Goal: Task Accomplishment & Management: Use online tool/utility

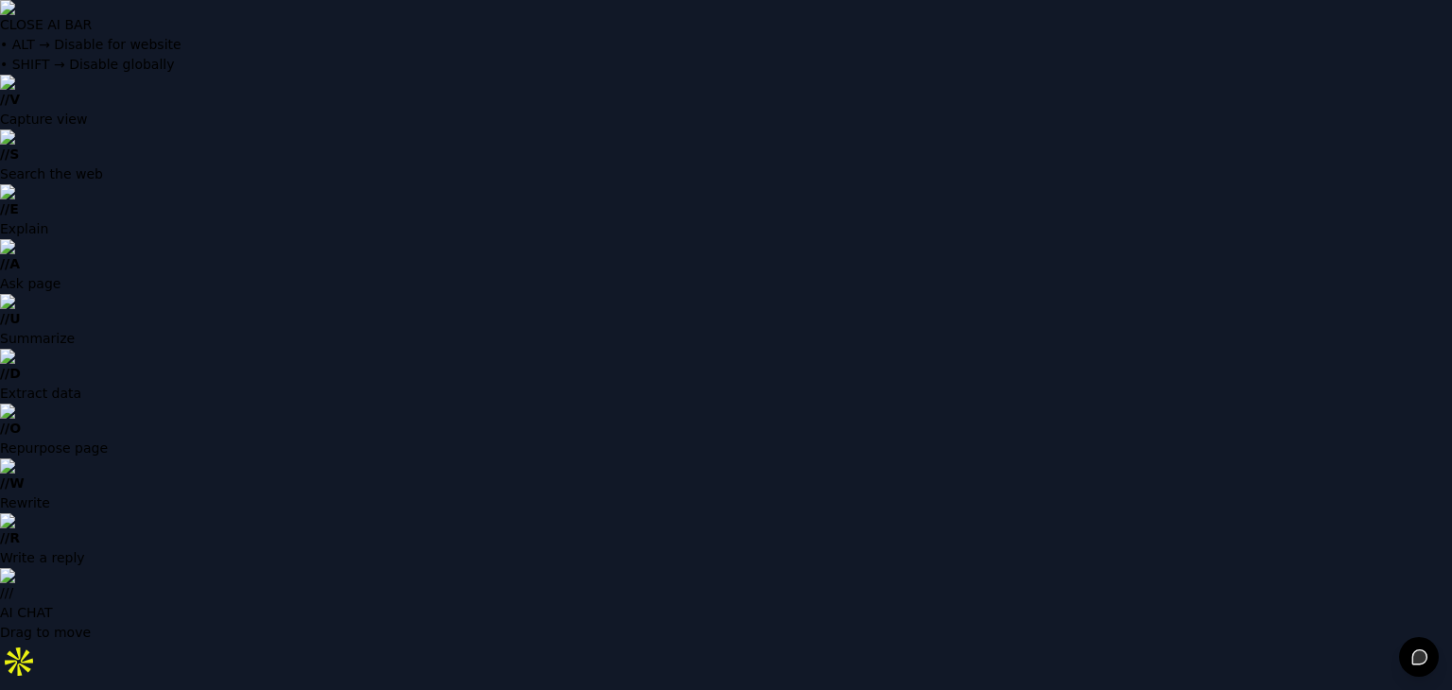
type input "**********"
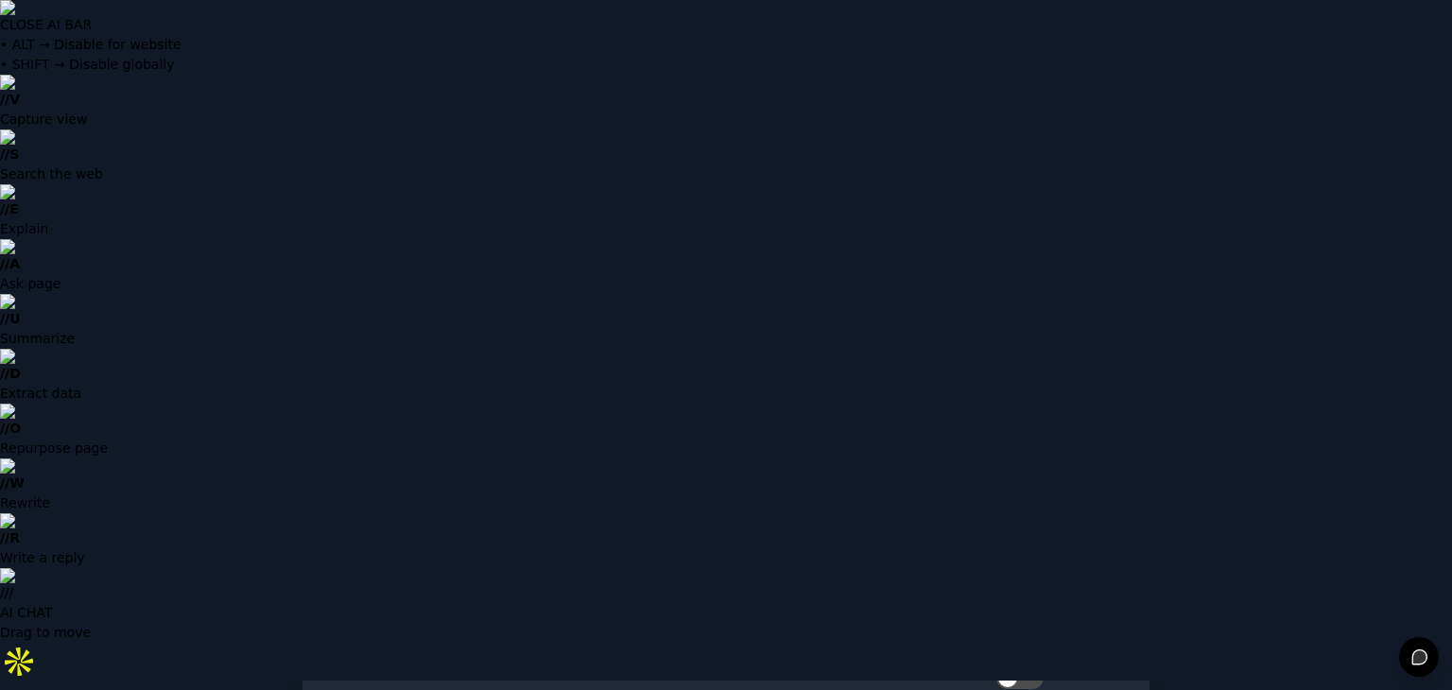
scroll to position [163, 0]
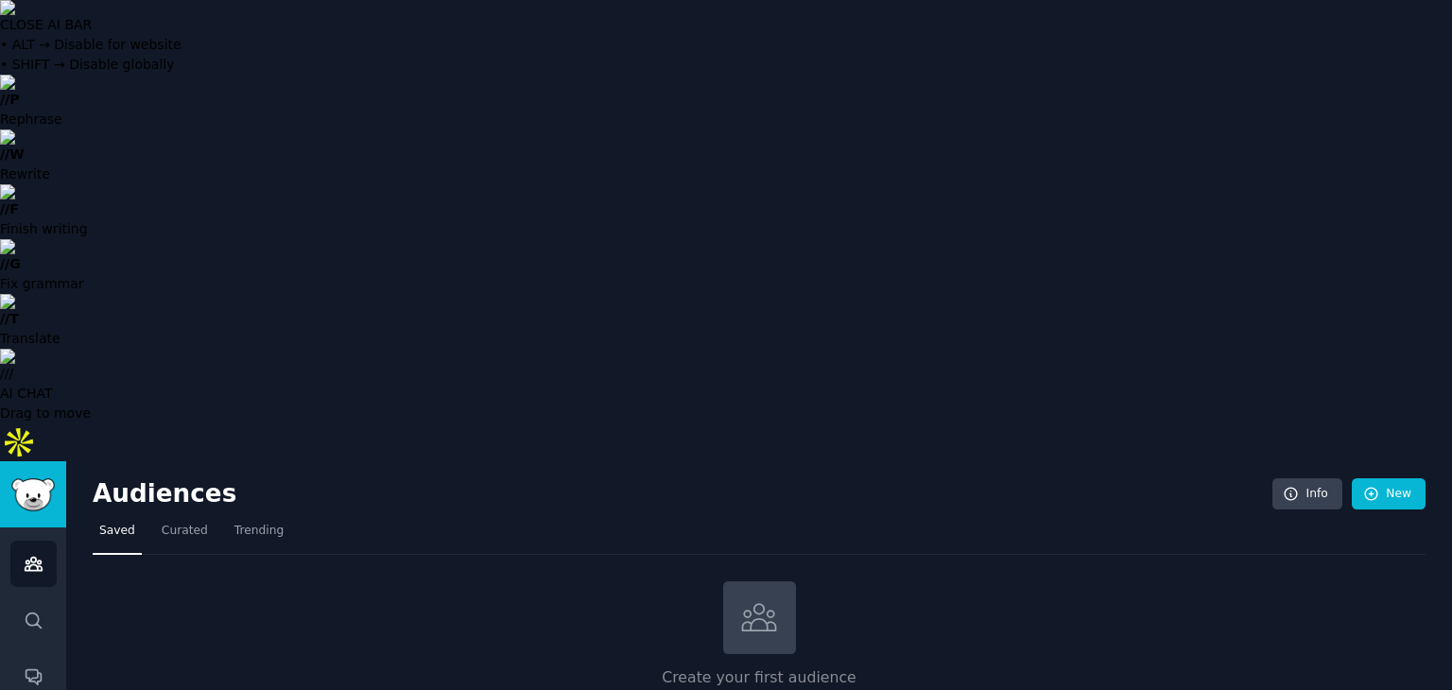
type input "identity and access management"
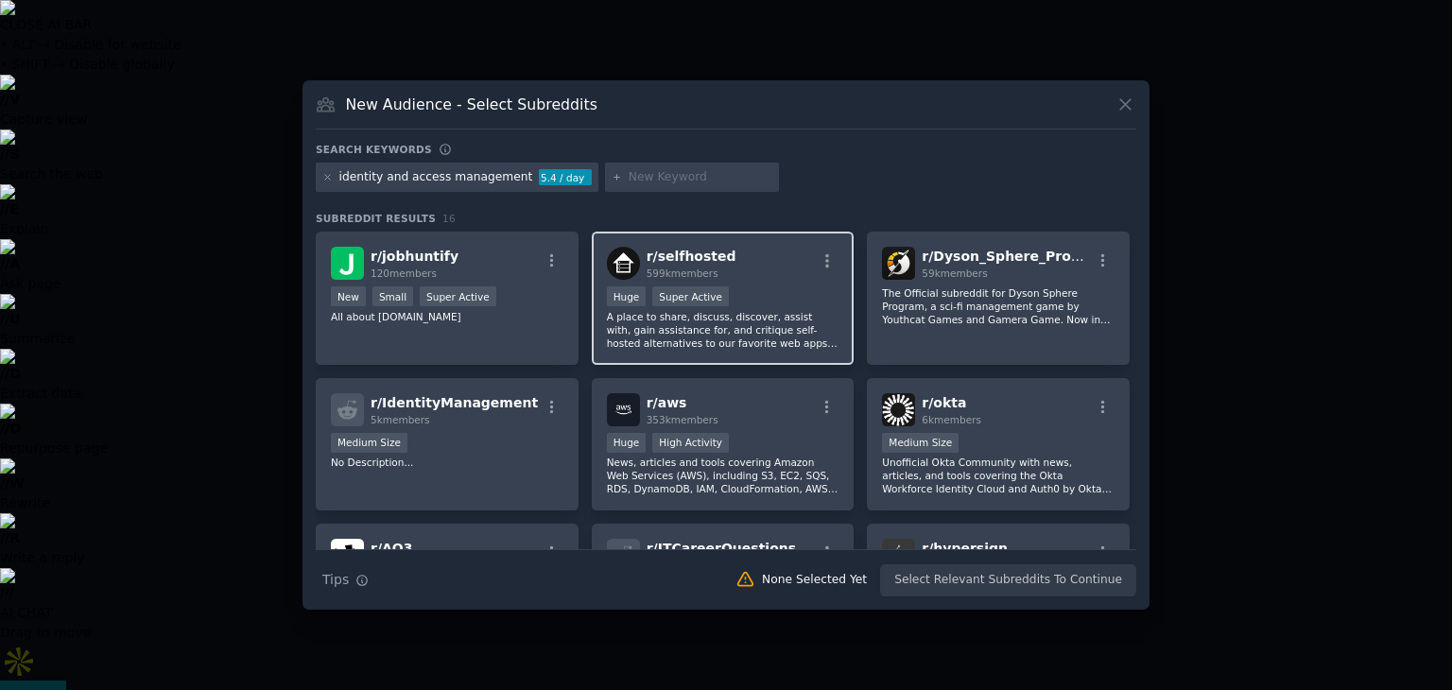
click at [745, 268] on div "r/ selfhosted 599k members" at bounding box center [723, 263] width 233 height 33
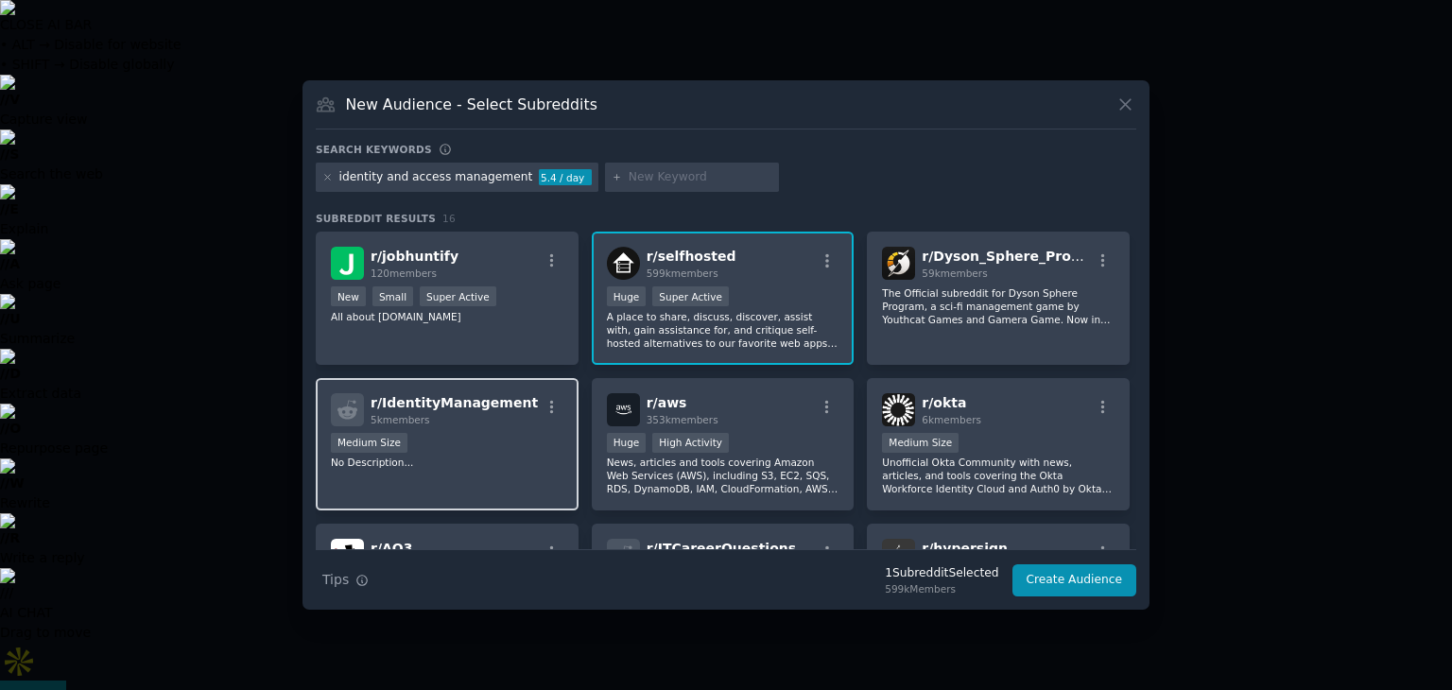
click at [507, 471] on div "r/ IdentityManagement 5k members Medium Size No Description..." at bounding box center [447, 444] width 263 height 133
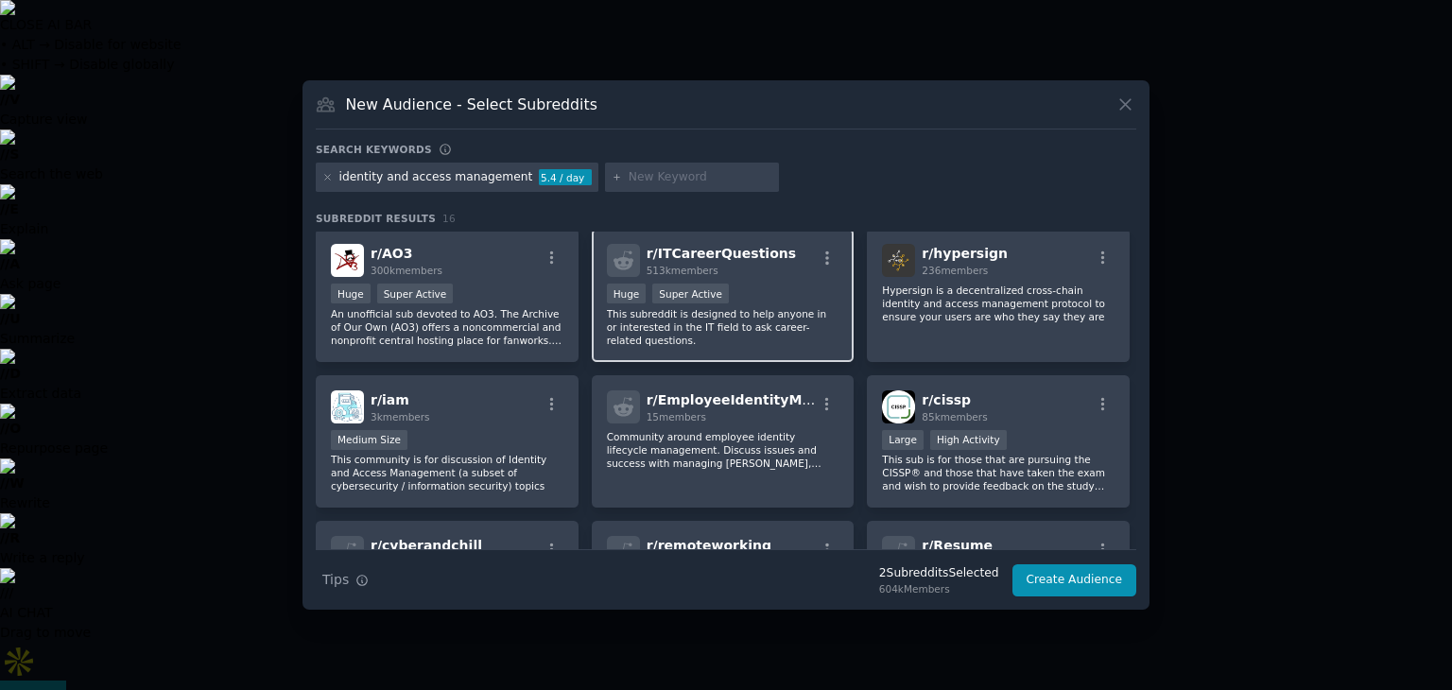
scroll to position [297, 0]
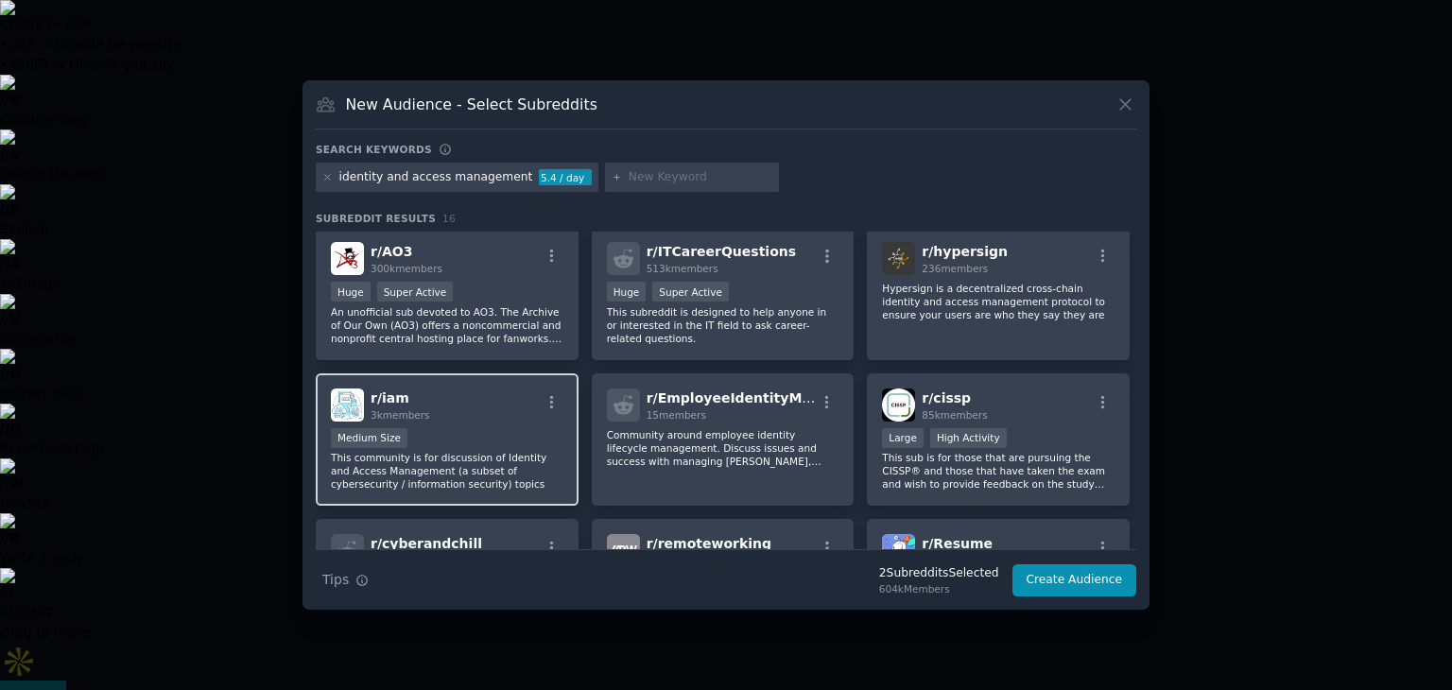
click at [491, 416] on div "r/ iam 3k members" at bounding box center [447, 404] width 233 height 33
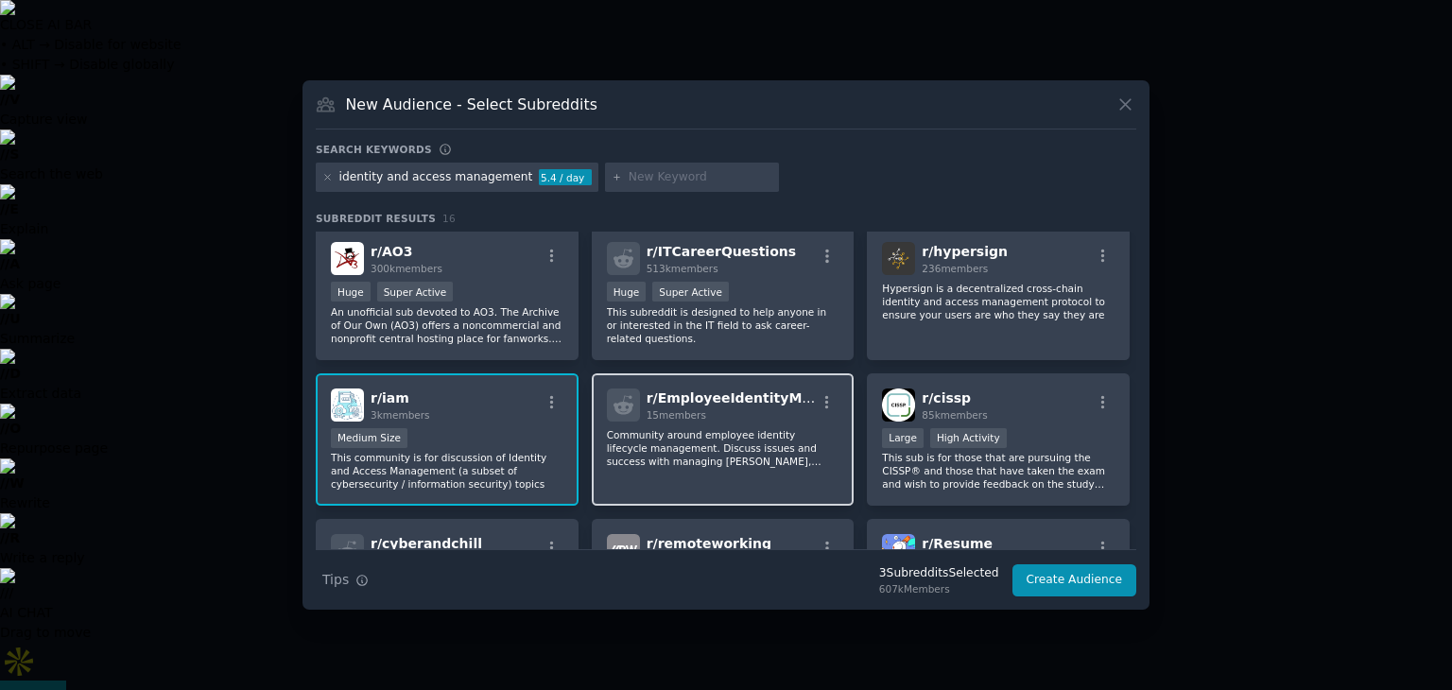
click at [722, 408] on div "15 members" at bounding box center [730, 414] width 169 height 13
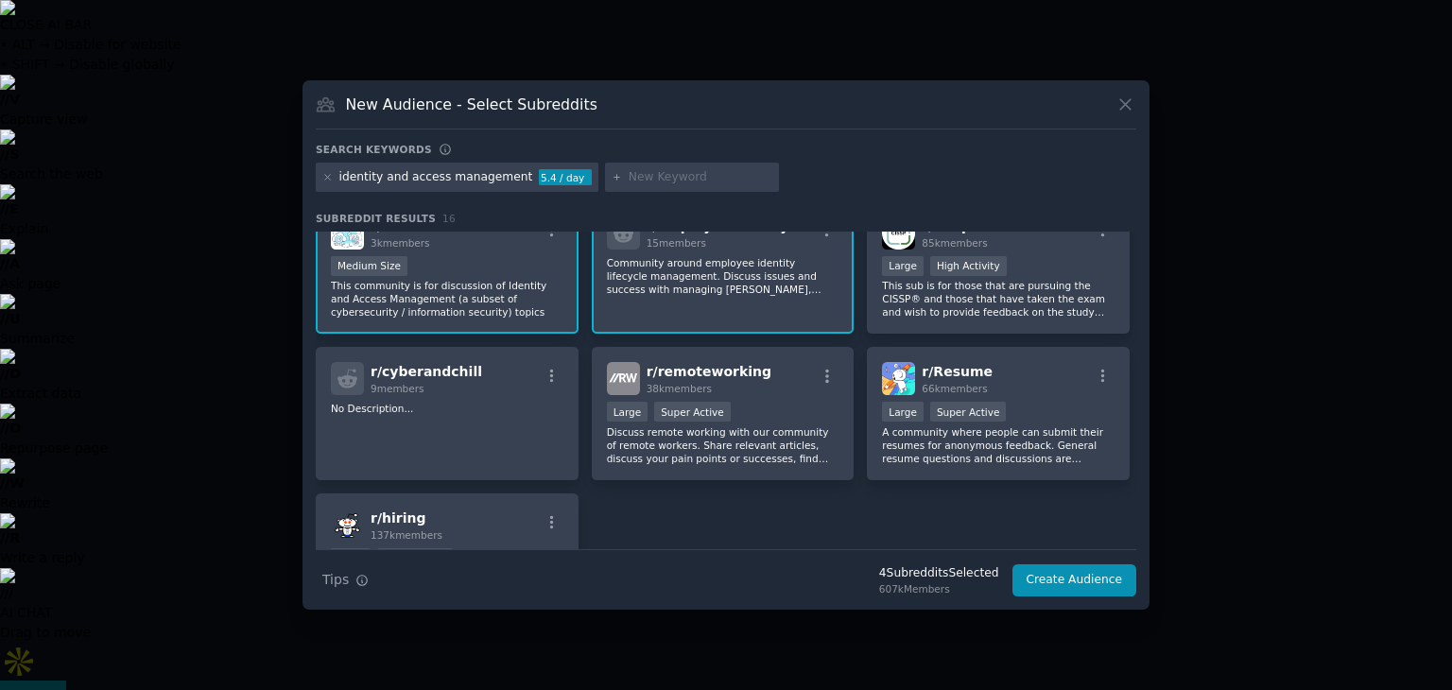
scroll to position [471, 0]
click at [786, 389] on div "r/ remoteworking 38k members >= 95th percentile for submissions / day Large Sup…" at bounding box center [723, 411] width 263 height 133
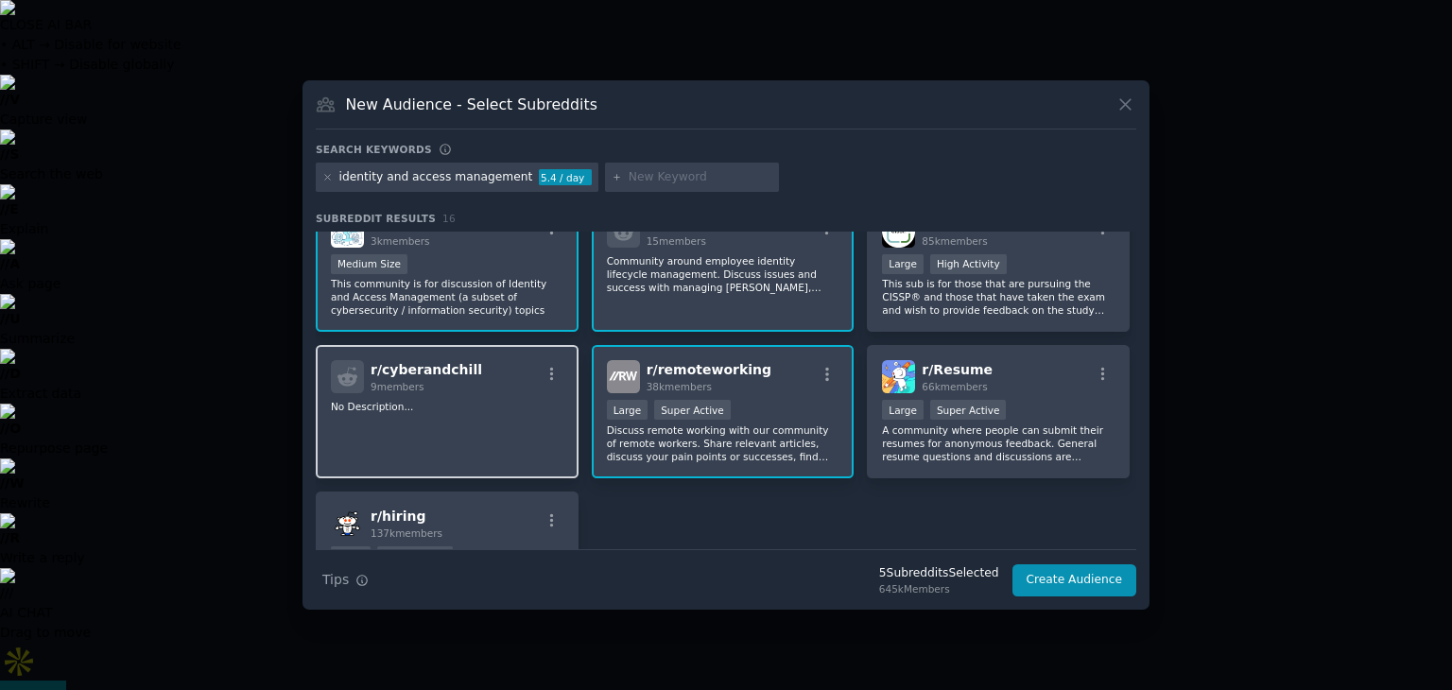
click at [480, 387] on div "r/ cyberandchill 9 members" at bounding box center [447, 376] width 233 height 33
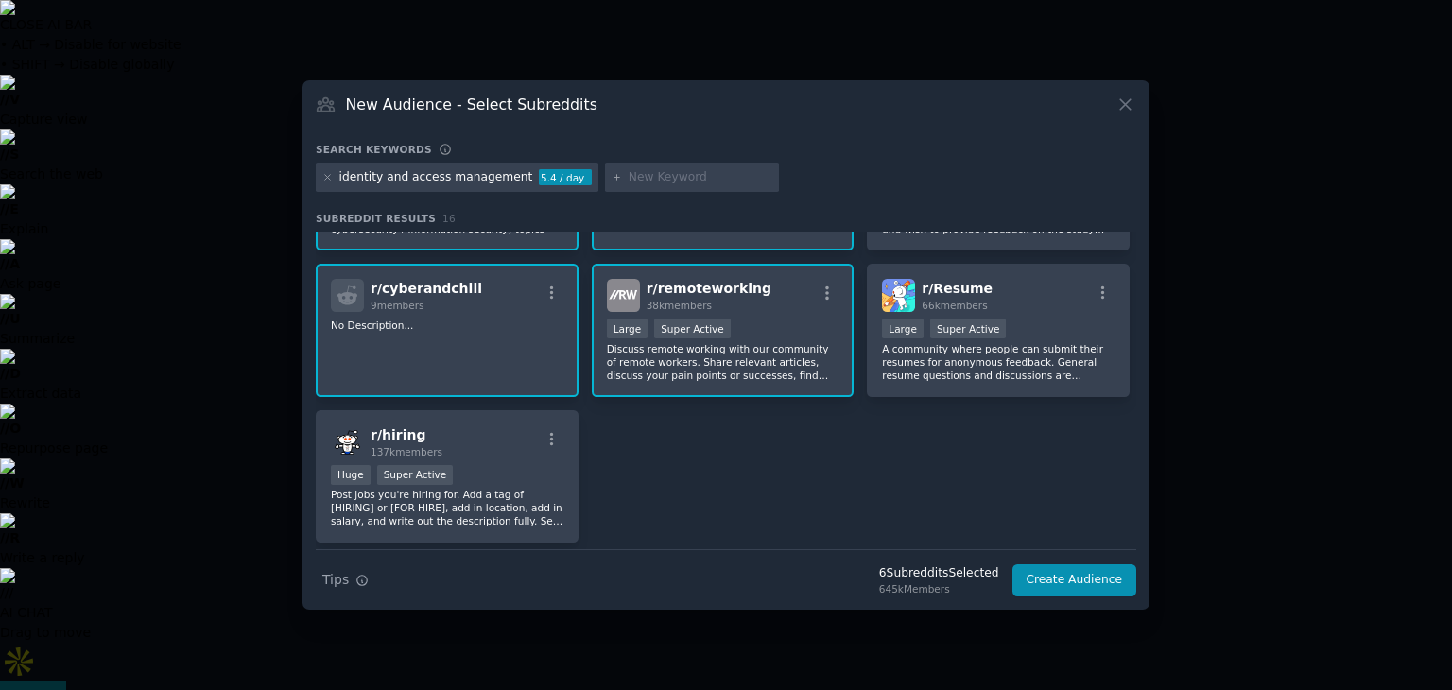
scroll to position [552, 0]
click at [481, 349] on div "r/ cyberandchill 9 members No Description..." at bounding box center [447, 330] width 263 height 133
click at [1057, 573] on button "Create Audience" at bounding box center [1074, 580] width 125 height 32
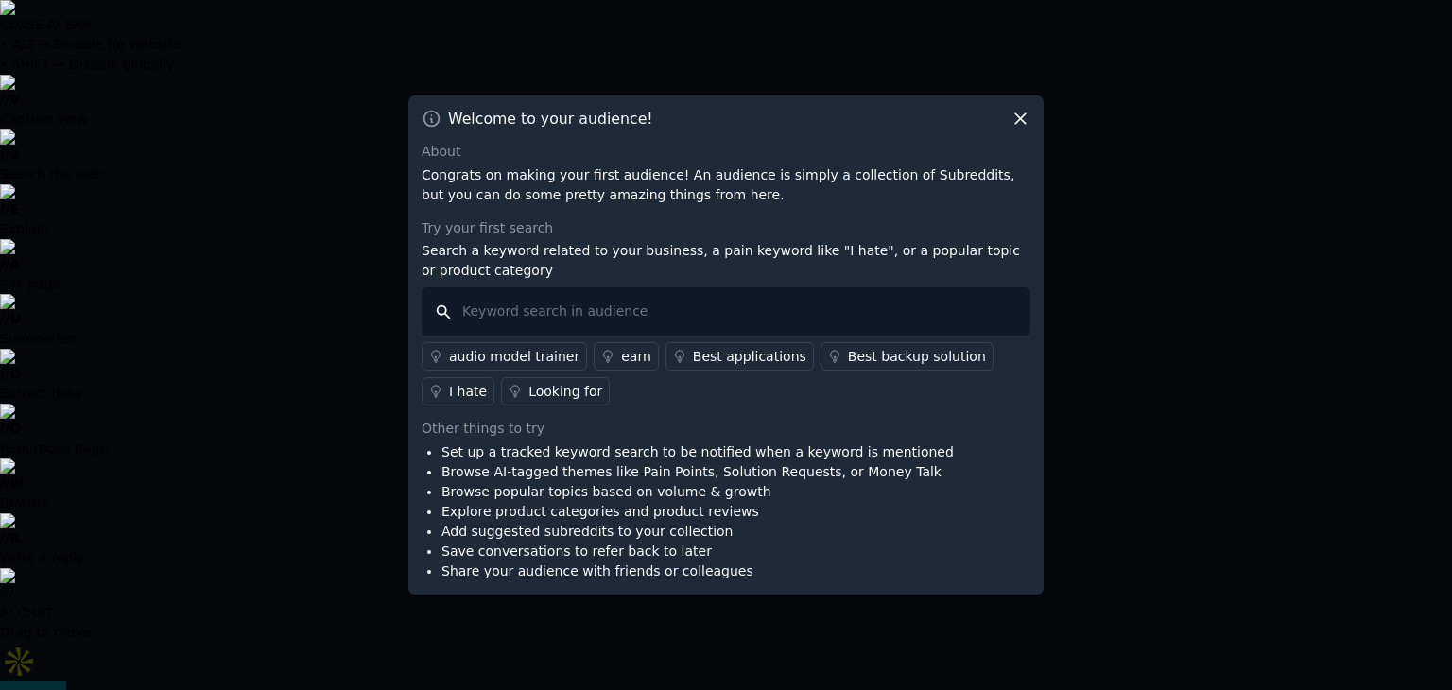
click at [491, 309] on input "text" at bounding box center [726, 311] width 609 height 48
type input "single sign on"
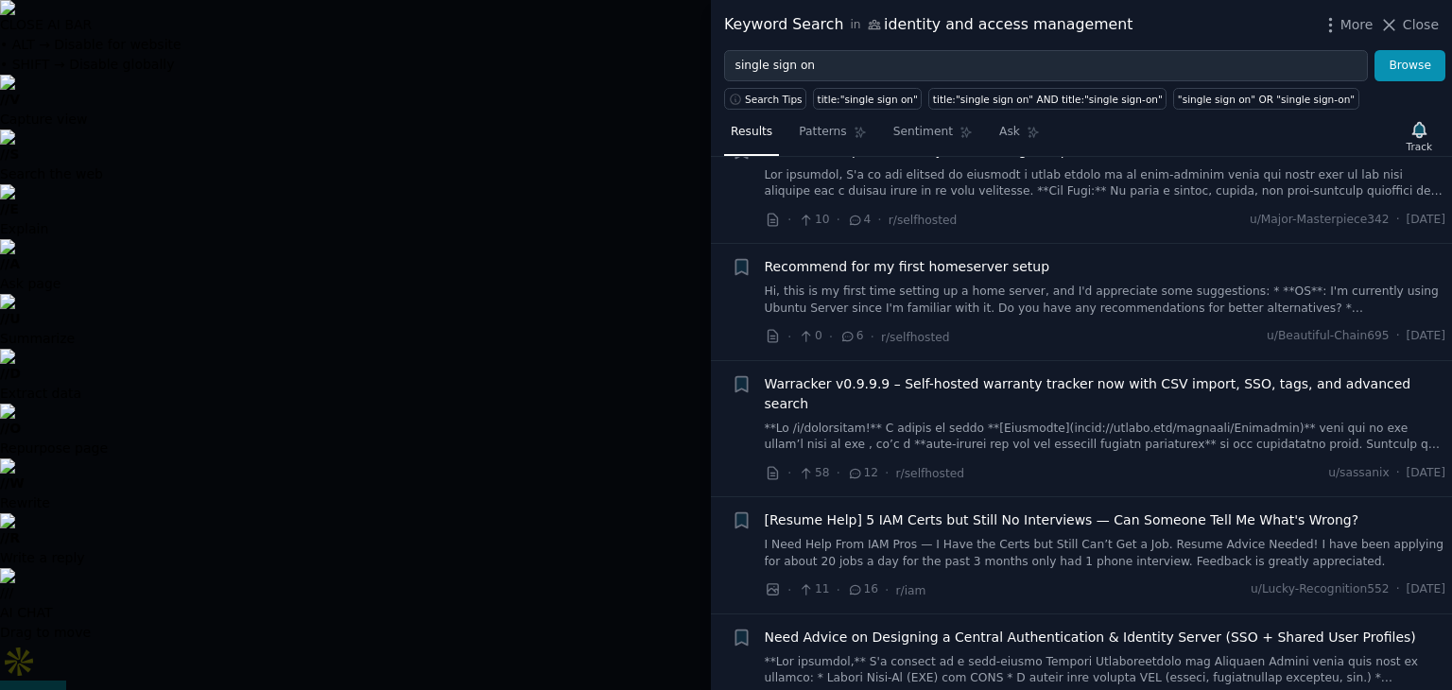
scroll to position [801, 0]
click at [1406, 26] on span "Close" at bounding box center [1421, 25] width 36 height 20
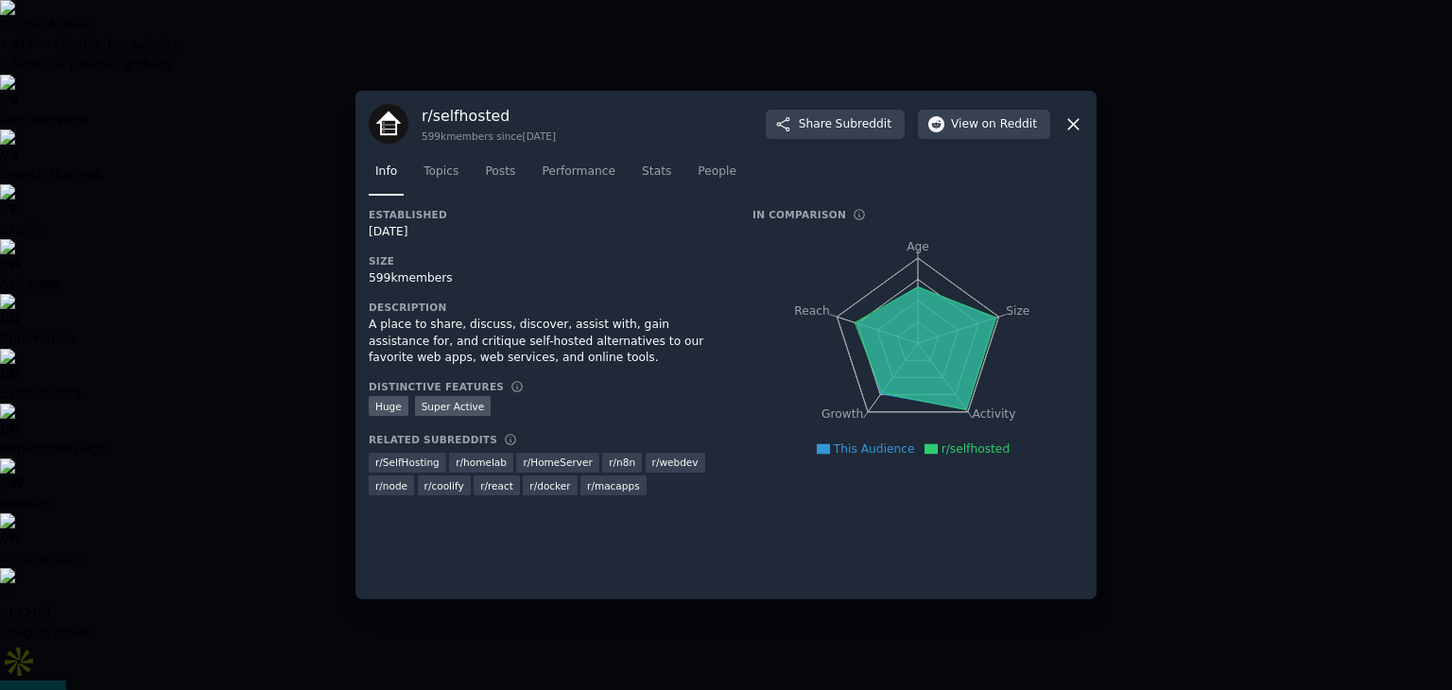
click at [1072, 126] on icon at bounding box center [1073, 124] width 20 height 20
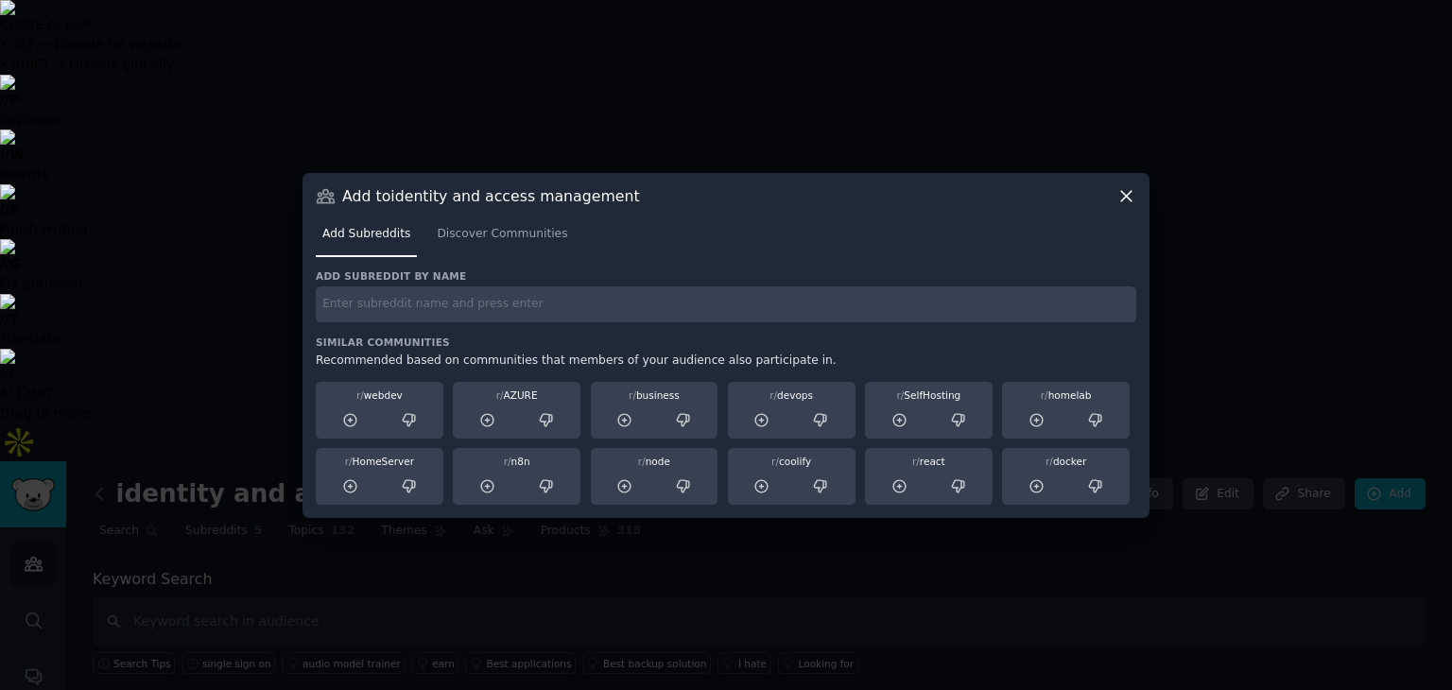
click at [395, 307] on input "text" at bounding box center [726, 304] width 820 height 37
type input "systemadmin"
